Goal: Find specific fact: Find specific fact

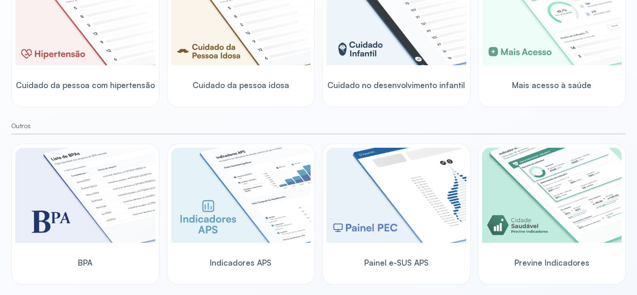
scroll to position [325, 0]
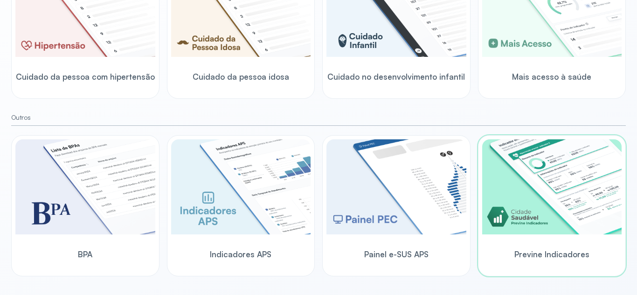
click at [526, 226] on img at bounding box center [553, 187] width 140 height 95
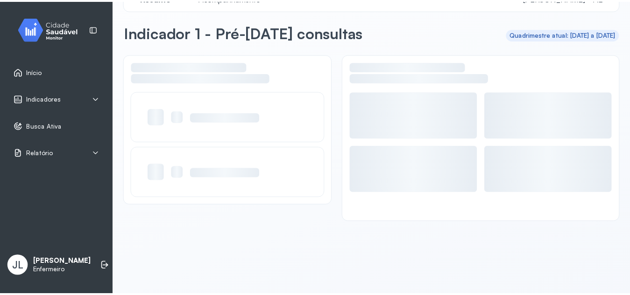
scroll to position [26, 0]
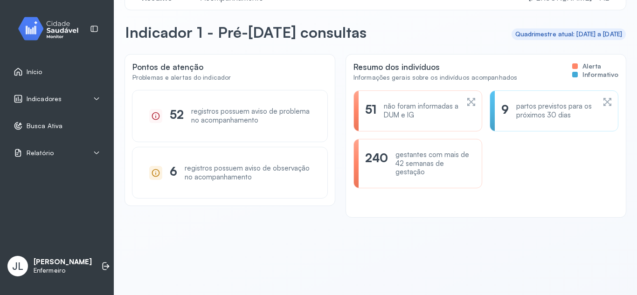
click at [91, 94] on div "Indicadores" at bounding box center [57, 98] width 103 height 21
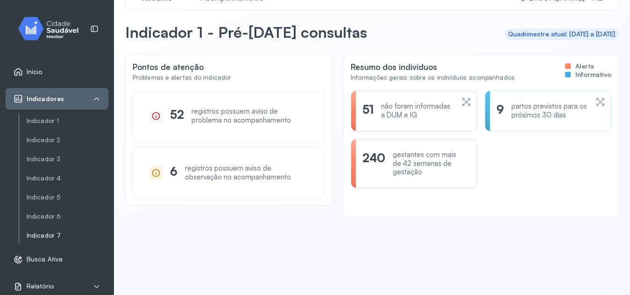
click at [52, 233] on link "Indicador 7" at bounding box center [68, 236] width 82 height 8
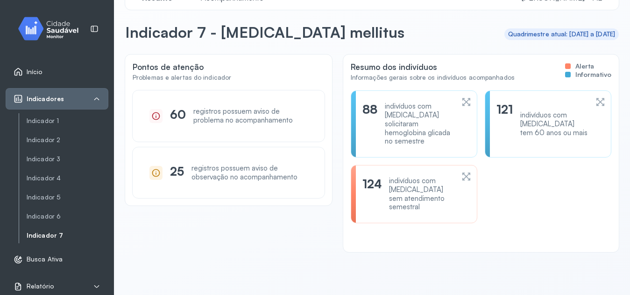
click at [461, 171] on icon at bounding box center [466, 176] width 10 height 11
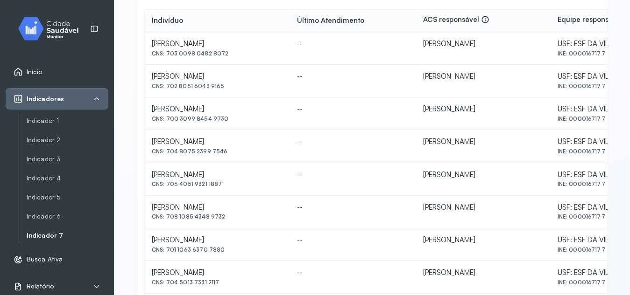
scroll to position [182, 0]
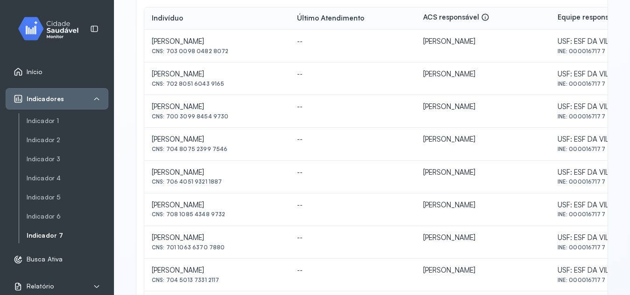
drag, startPoint x: 167, startPoint y: 214, endPoint x: 225, endPoint y: 221, distance: 58.3
click at [225, 221] on td "[PERSON_NAME] CNS: 708 1085 4348 9732" at bounding box center [216, 210] width 145 height 33
copy div "708 1085 4348 9732"
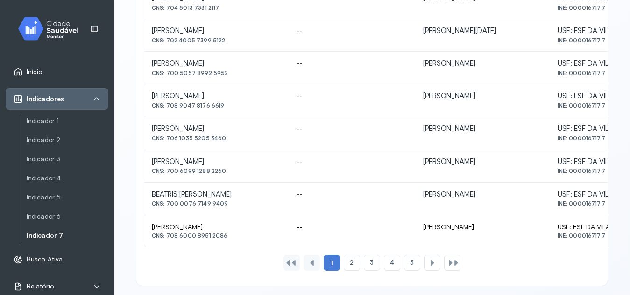
scroll to position [462, 0]
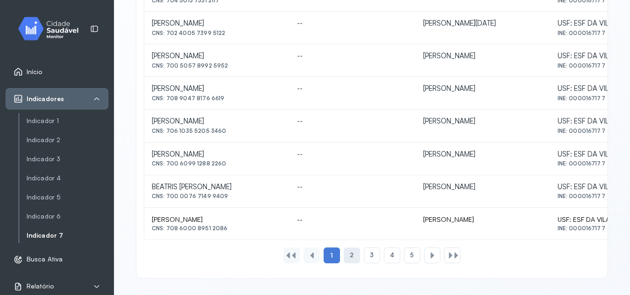
click at [350, 260] on div "2" at bounding box center [351, 256] width 16 height 16
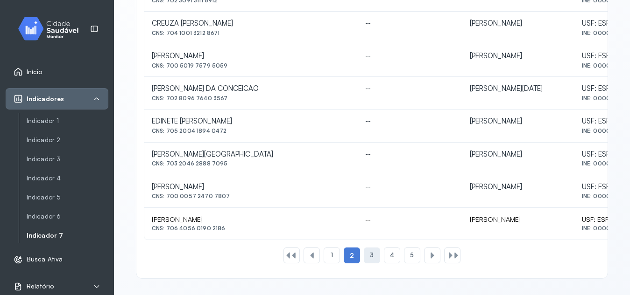
click at [371, 254] on div "3" at bounding box center [372, 256] width 16 height 16
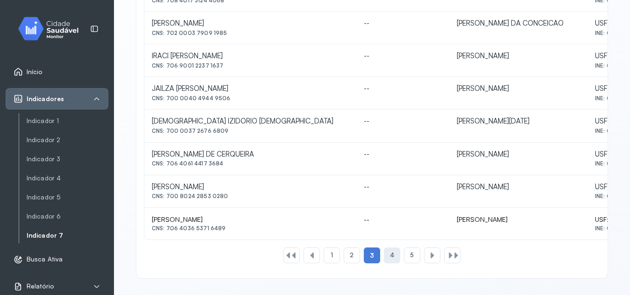
click at [390, 259] on span "4" at bounding box center [392, 256] width 4 height 8
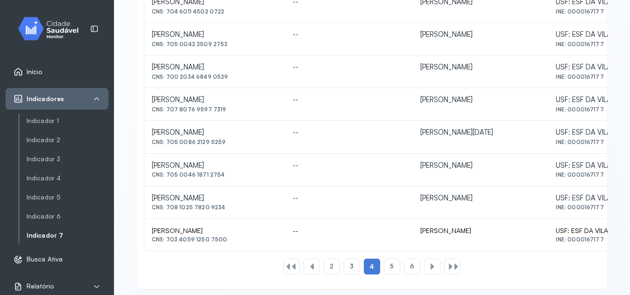
scroll to position [452, 0]
click at [390, 267] on span "5" at bounding box center [392, 266] width 4 height 8
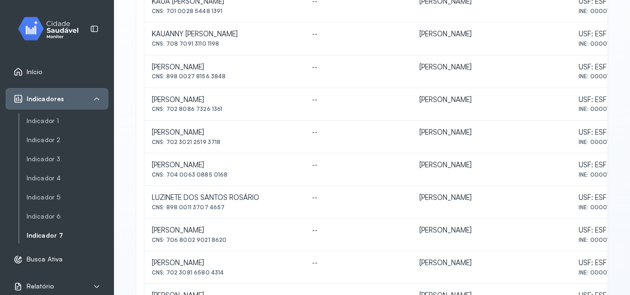
scroll to position [291, 0]
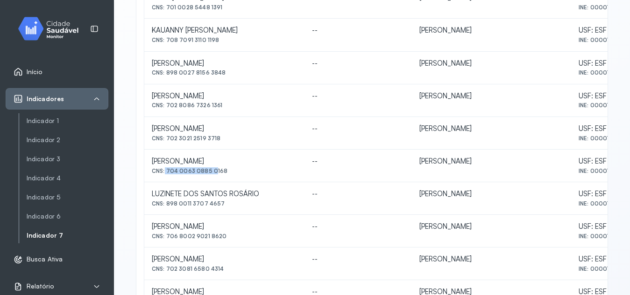
drag, startPoint x: 164, startPoint y: 170, endPoint x: 210, endPoint y: 179, distance: 47.4
click at [210, 179] on td "[PERSON_NAME] DOS SANTOS CNS: 704 0063 0885 0168" at bounding box center [224, 166] width 160 height 33
drag, startPoint x: 166, startPoint y: 171, endPoint x: 224, endPoint y: 176, distance: 59.1
click at [224, 176] on td "[PERSON_NAME] DOS SANTOS CNS: 704 0063 0885 0168" at bounding box center [224, 166] width 160 height 33
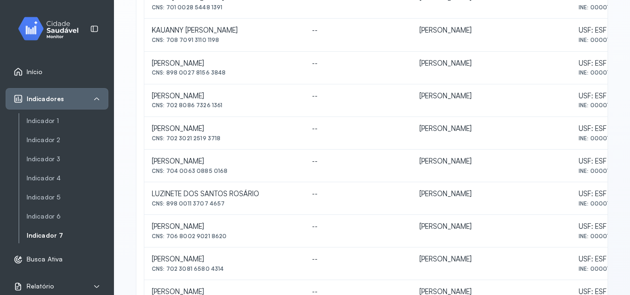
copy div "704 0063 0885 0168"
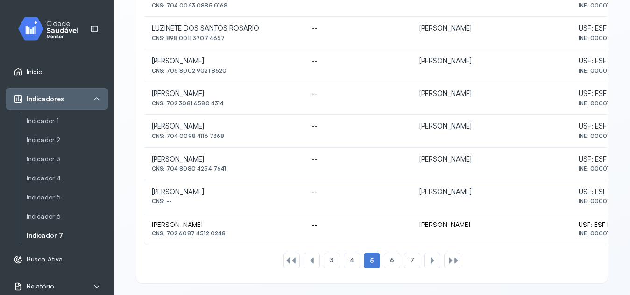
scroll to position [462, 0]
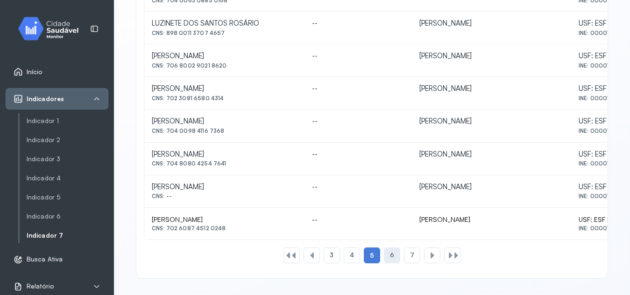
click at [390, 258] on span "6" at bounding box center [392, 256] width 4 height 8
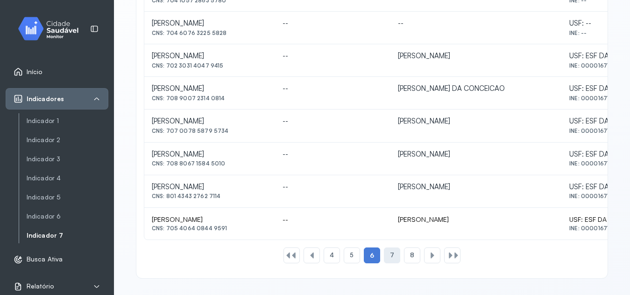
click at [392, 254] on div "7" at bounding box center [392, 256] width 16 height 16
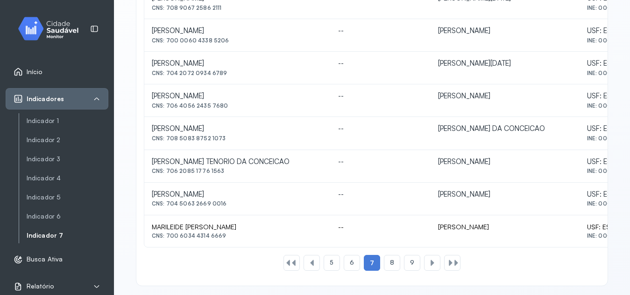
scroll to position [457, 0]
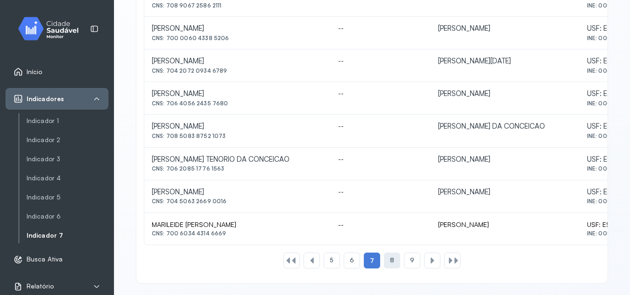
click at [390, 263] on span "8" at bounding box center [392, 261] width 4 height 8
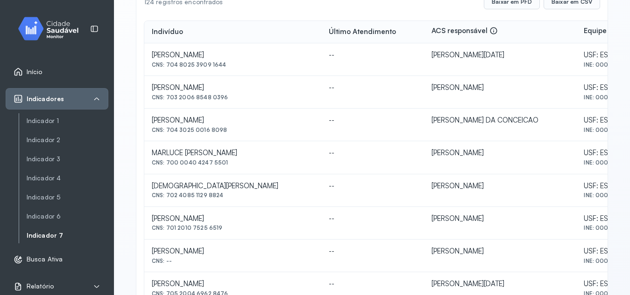
scroll to position [167, 0]
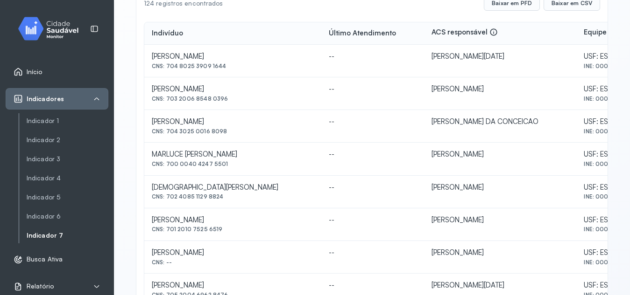
drag, startPoint x: 167, startPoint y: 98, endPoint x: 222, endPoint y: 107, distance: 55.8
click at [222, 107] on td "[PERSON_NAME] CNS: 703 2006 8548 0396" at bounding box center [232, 93] width 177 height 33
copy div "703 [DEMOGRAPHIC_DATA] 8548 0396"
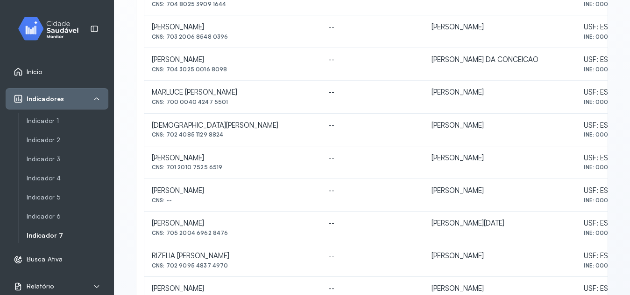
scroll to position [231, 0]
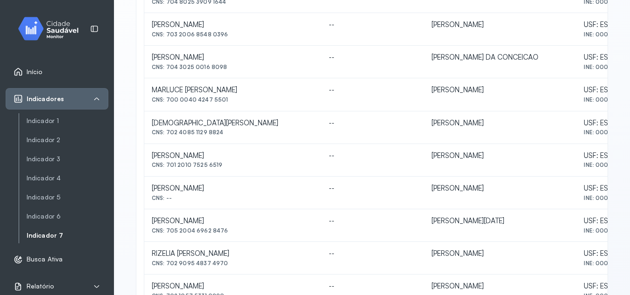
drag, startPoint x: 167, startPoint y: 165, endPoint x: 221, endPoint y: 173, distance: 54.8
click at [221, 173] on td "[PERSON_NAME] CNS: 701 2010 7525 6519" at bounding box center [232, 160] width 177 height 33
copy div "701 2010 7525 6519"
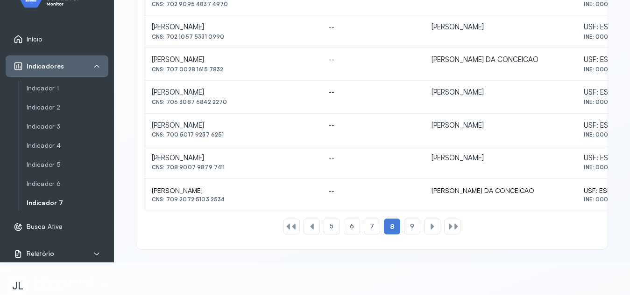
scroll to position [462, 0]
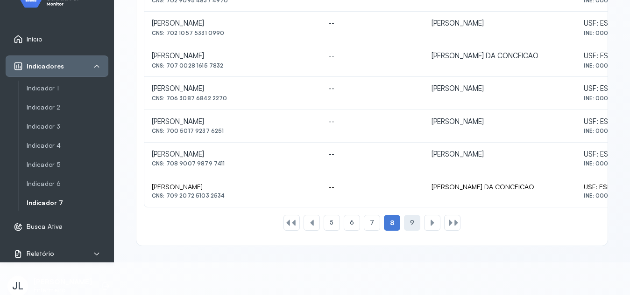
click at [410, 219] on span "9" at bounding box center [412, 223] width 4 height 8
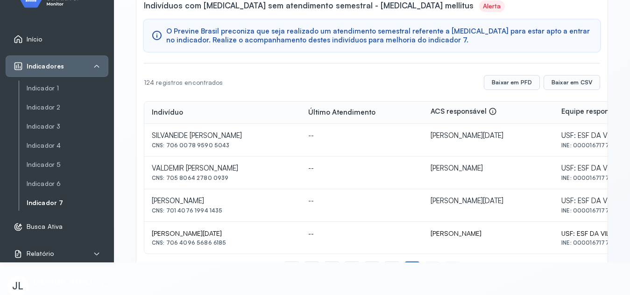
scroll to position [102, 0]
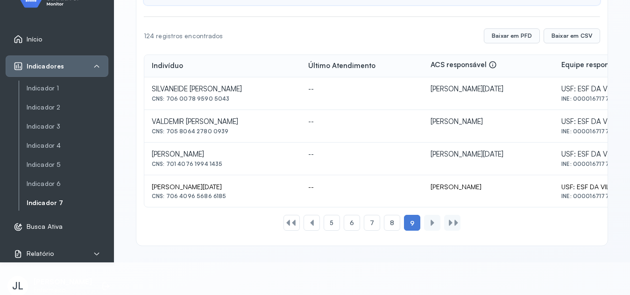
drag, startPoint x: 166, startPoint y: 197, endPoint x: 222, endPoint y: 202, distance: 55.7
click at [222, 202] on td "[PERSON_NAME][DATE] CNS: 706 4096 5686 6185" at bounding box center [222, 191] width 156 height 32
copy div "706 4096 5686 6185"
click at [387, 228] on div "8" at bounding box center [392, 223] width 16 height 16
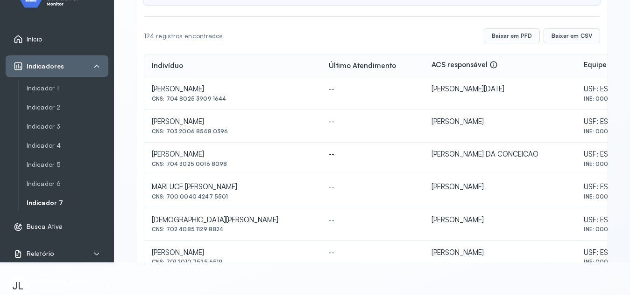
drag, startPoint x: 166, startPoint y: 229, endPoint x: 222, endPoint y: 229, distance: 56.0
click at [222, 229] on div "CNS: 702 4085 1129 8824" at bounding box center [233, 229] width 162 height 7
copy div "702 4085 1129 8824"
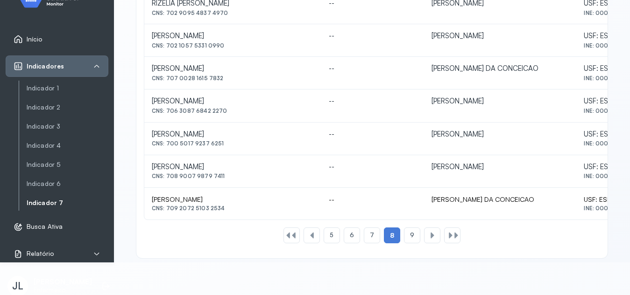
scroll to position [450, 0]
click at [370, 237] on span "7" at bounding box center [372, 235] width 4 height 8
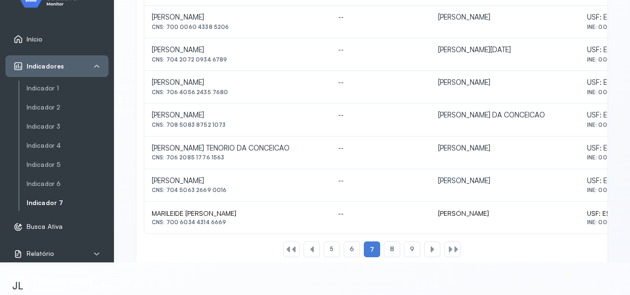
scroll to position [433, 0]
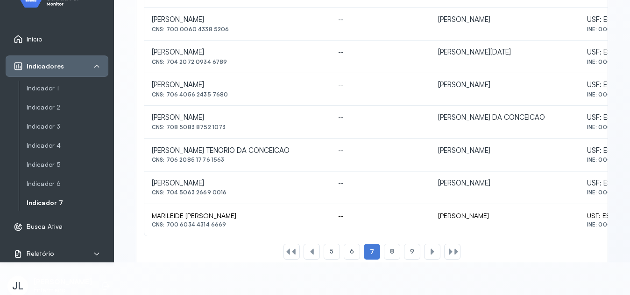
drag, startPoint x: 167, startPoint y: 191, endPoint x: 226, endPoint y: 194, distance: 59.3
click at [226, 194] on div "CNS: 704 5063 2669 0016" at bounding box center [237, 192] width 171 height 7
copy div "704 5063 2669 0016"
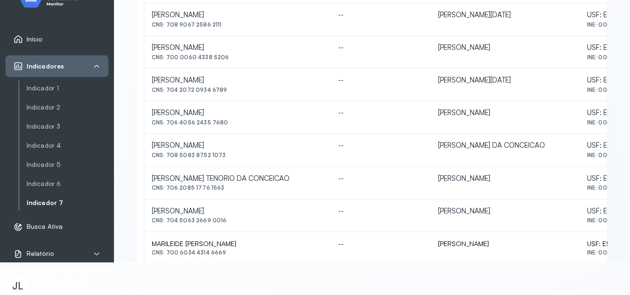
scroll to position [404, 0]
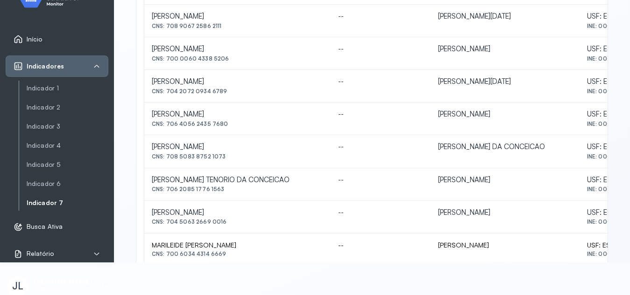
drag, startPoint x: 167, startPoint y: 191, endPoint x: 221, endPoint y: 194, distance: 54.7
click at [221, 194] on td "[PERSON_NAME] DA CONCEICAO CNS: 706 2085 1776 1563" at bounding box center [237, 184] width 186 height 33
copy div "706 2085 1776 1563"
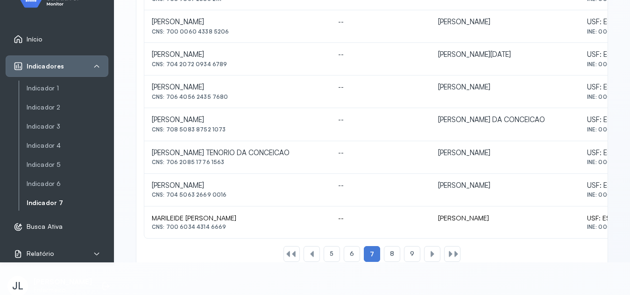
scroll to position [462, 0]
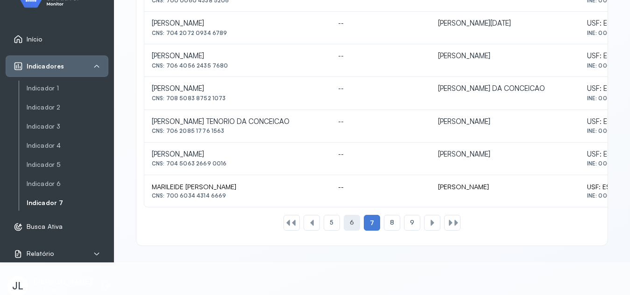
click at [344, 224] on div "6" at bounding box center [351, 223] width 16 height 16
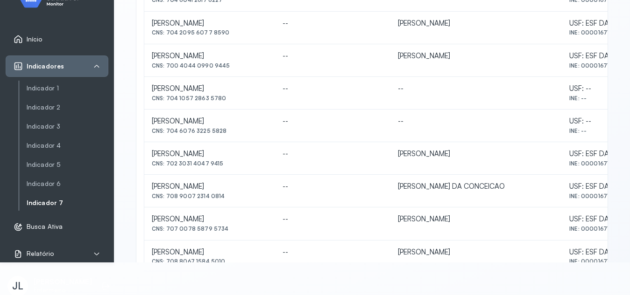
scroll to position [323, 0]
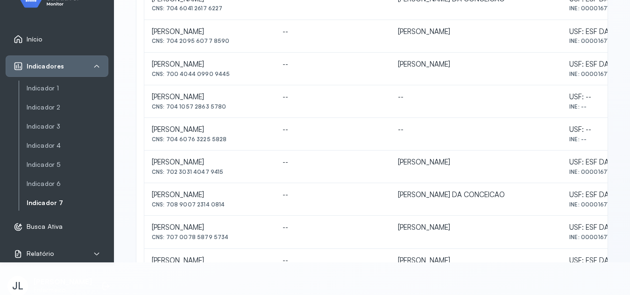
drag, startPoint x: 167, startPoint y: 74, endPoint x: 229, endPoint y: 78, distance: 61.7
click at [229, 78] on td "[PERSON_NAME] CNS: 700 4044 0990 9445" at bounding box center [209, 69] width 131 height 33
copy div "700 4044 0990 9445"
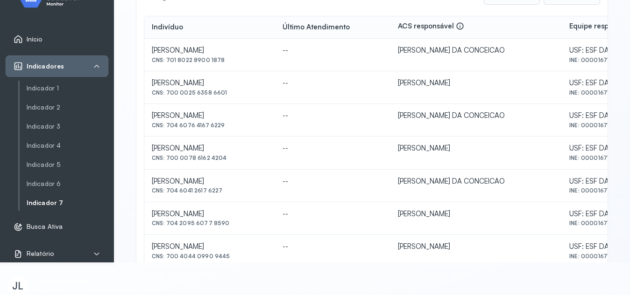
scroll to position [137, 0]
